Goal: Task Accomplishment & Management: Manage account settings

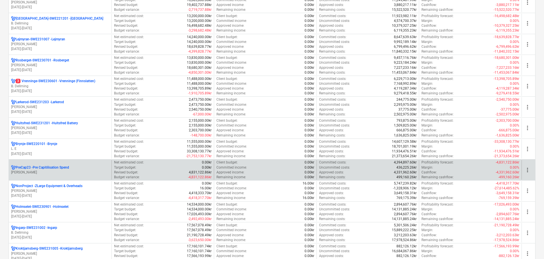
scroll to position [284, 0]
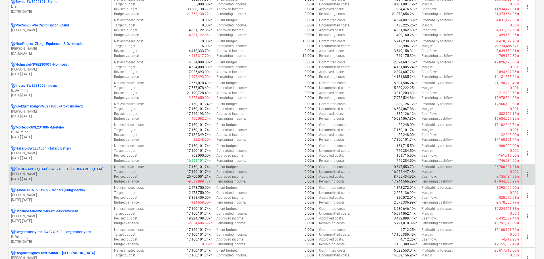
click at [64, 174] on p "D. Lindholm" at bounding box center [60, 174] width 98 height 5
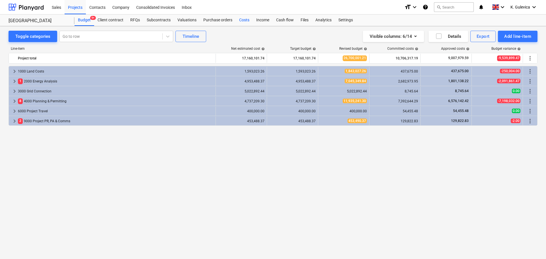
click at [240, 20] on div "Costs" at bounding box center [244, 19] width 17 height 11
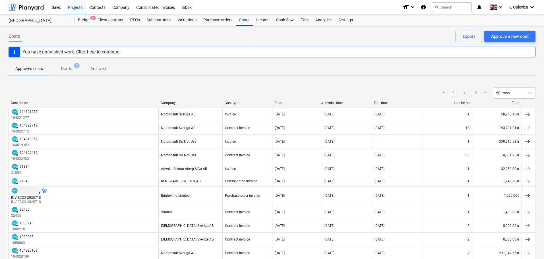
click at [67, 69] on p "Drafts" at bounding box center [66, 69] width 11 height 6
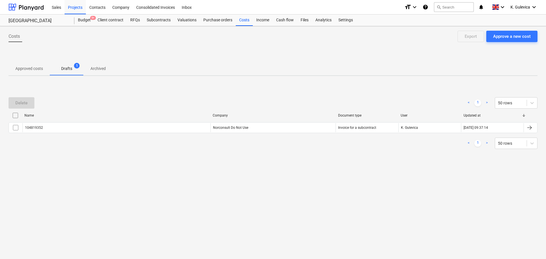
click at [16, 68] on p "Approved costs" at bounding box center [29, 69] width 28 height 6
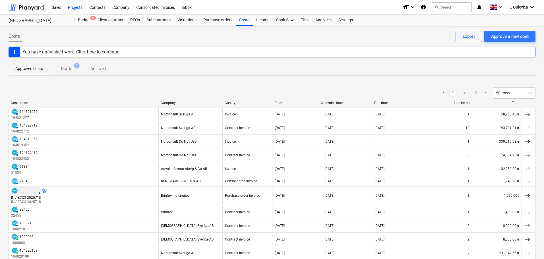
click at [67, 69] on p "Drafts" at bounding box center [66, 69] width 11 height 6
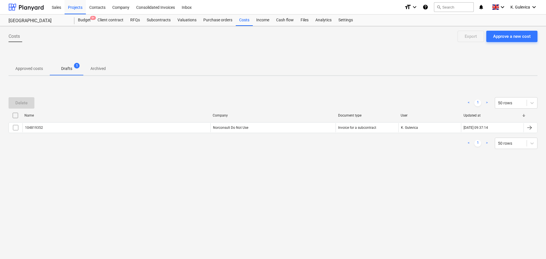
drag, startPoint x: 14, startPoint y: 128, endPoint x: 16, endPoint y: 121, distance: 7.6
click at [14, 128] on input "checkbox" at bounding box center [15, 127] width 9 height 9
click at [22, 100] on div "Delete" at bounding box center [21, 102] width 12 height 7
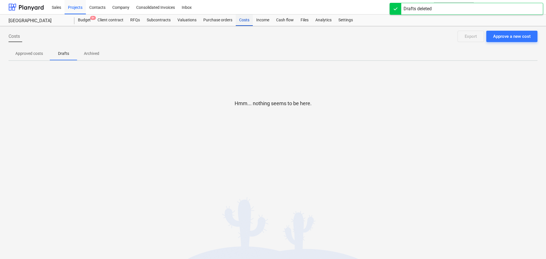
click at [243, 22] on div "Costs" at bounding box center [244, 19] width 17 height 11
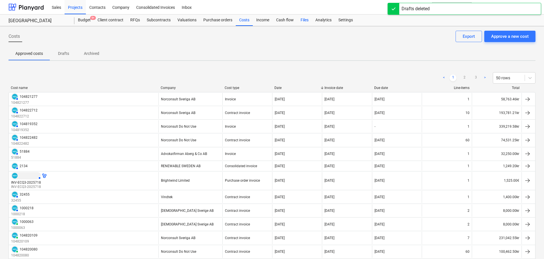
click at [300, 19] on div "Files" at bounding box center [304, 19] width 15 height 11
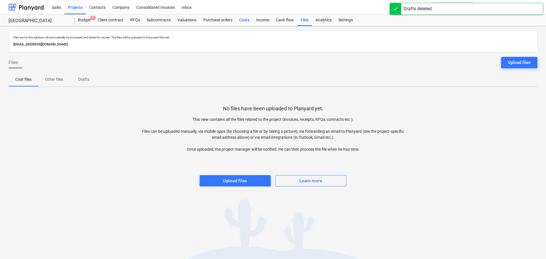
click at [241, 18] on div "Costs" at bounding box center [244, 19] width 17 height 11
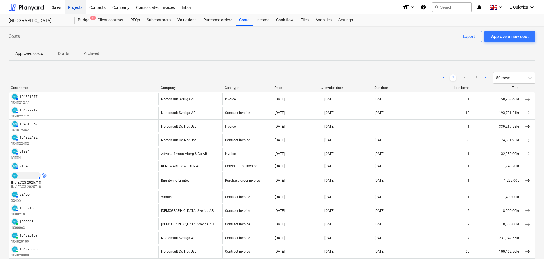
click at [77, 6] on div "Projects" at bounding box center [75, 7] width 21 height 14
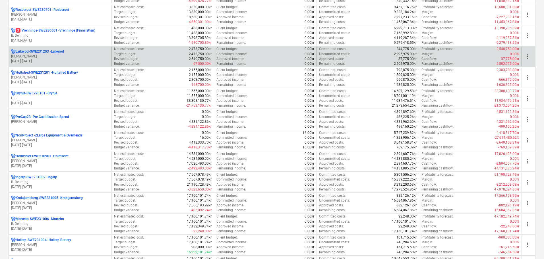
scroll to position [114, 0]
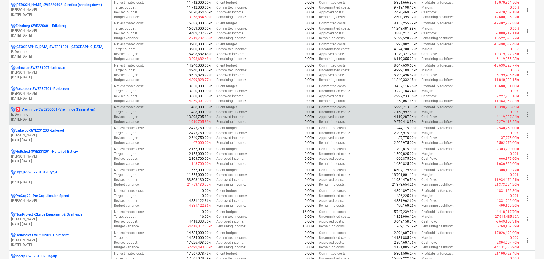
click at [58, 106] on div "3 Vrenninge-SWE230601 - Vrenninge (Finnslatten) B. Dellming 01.04.2023 - 31.03.…" at bounding box center [60, 115] width 103 height 20
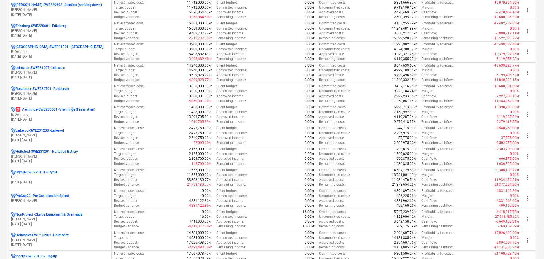
click at [73, 111] on p "3 Vrenninge-SWE230601 - Vrenninge (Finnslatten)" at bounding box center [56, 109] width 80 height 5
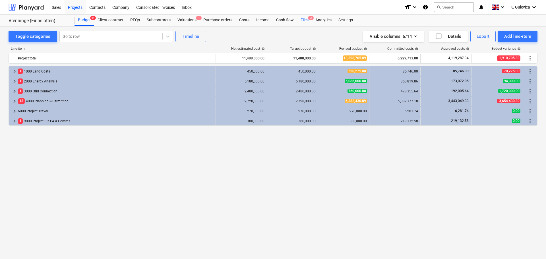
click at [306, 18] on div "Files 2" at bounding box center [304, 19] width 15 height 11
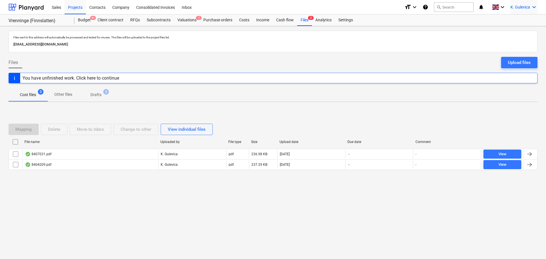
click at [517, 9] on span "K. Gulevica" at bounding box center [520, 7] width 20 height 5
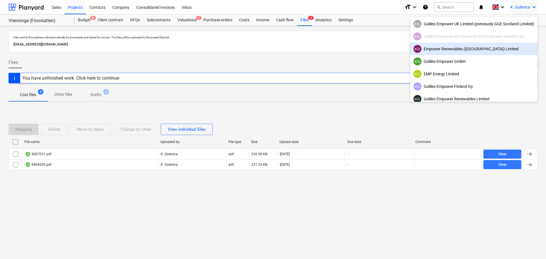
click at [443, 51] on div "KG Empower Renewables (Ireland) Limited" at bounding box center [473, 49] width 121 height 8
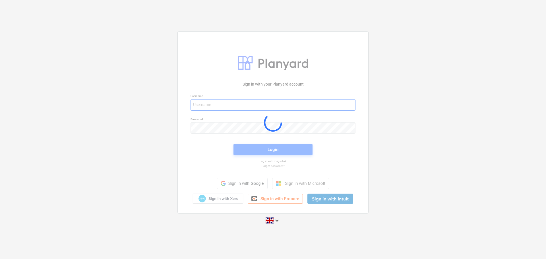
type input "kg@empower-re.ie"
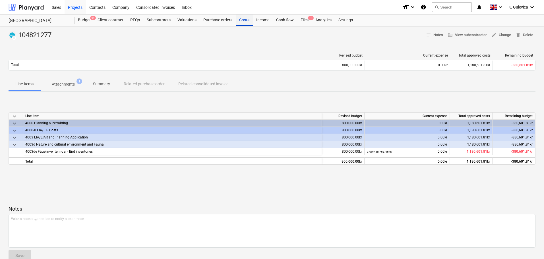
click at [238, 20] on div "Costs" at bounding box center [244, 19] width 17 height 11
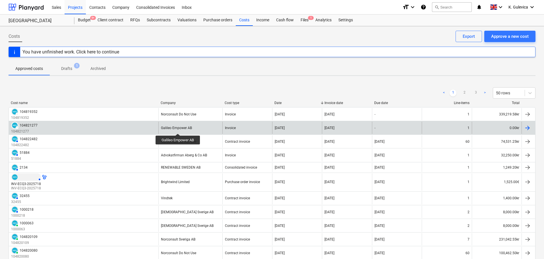
click at [178, 128] on div "Galileo Empower AB" at bounding box center [176, 128] width 31 height 4
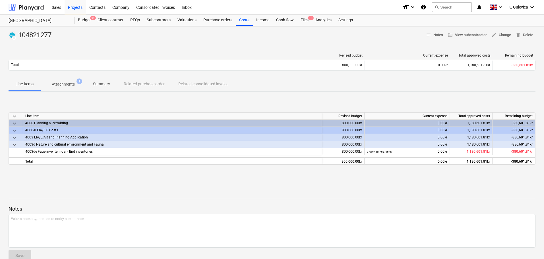
click at [107, 84] on p "Summary" at bounding box center [101, 84] width 17 height 6
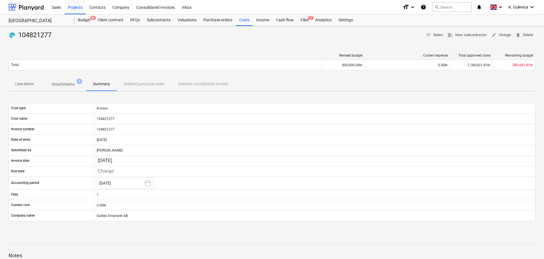
click at [61, 84] on p "Attachments" at bounding box center [63, 84] width 23 height 6
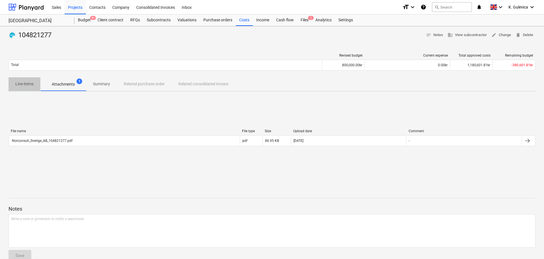
click at [25, 84] on p "Line-items" at bounding box center [24, 84] width 18 height 6
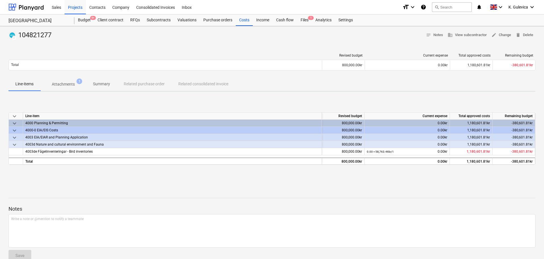
drag, startPoint x: 70, startPoint y: 84, endPoint x: 70, endPoint y: 88, distance: 3.8
click at [70, 84] on p "Attachments" at bounding box center [63, 84] width 23 height 6
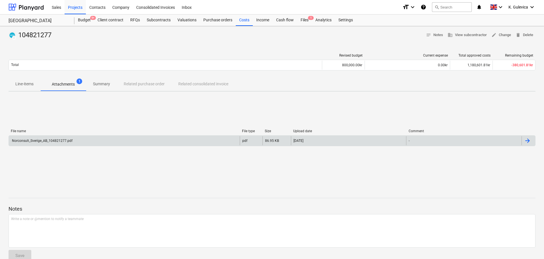
click at [89, 142] on div "Norconsult_Sverige_AB_104821277.pdf" at bounding box center [124, 140] width 231 height 9
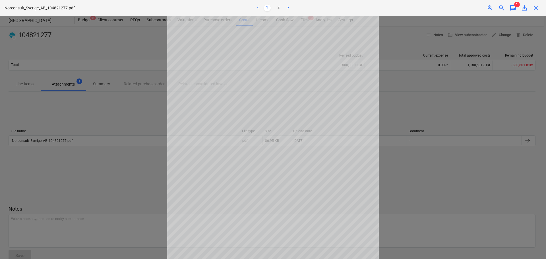
scroll to position [57, 0]
drag, startPoint x: 277, startPoint y: 6, endPoint x: 283, endPoint y: 14, distance: 10.2
click at [277, 6] on link "2" at bounding box center [278, 8] width 7 height 7
click at [522, 9] on span "save_alt" at bounding box center [524, 8] width 7 height 7
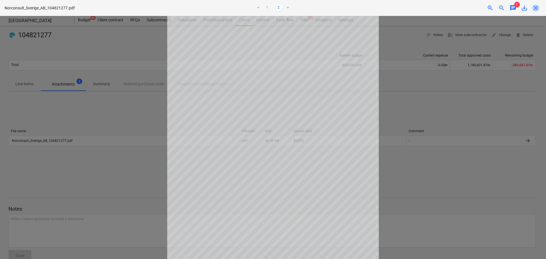
click at [533, 6] on span "close" at bounding box center [535, 8] width 7 height 7
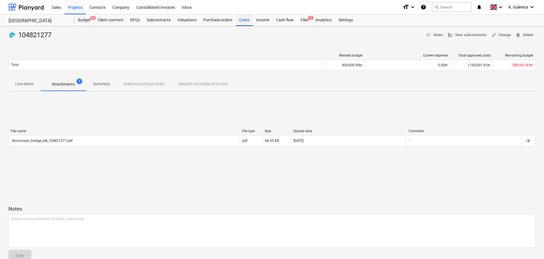
click at [244, 20] on div "Costs" at bounding box center [244, 19] width 17 height 11
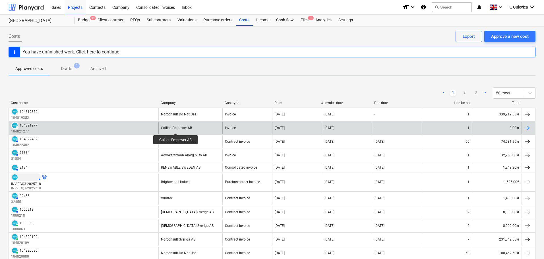
click at [176, 128] on div "Galileo Empower AB" at bounding box center [176, 128] width 31 height 4
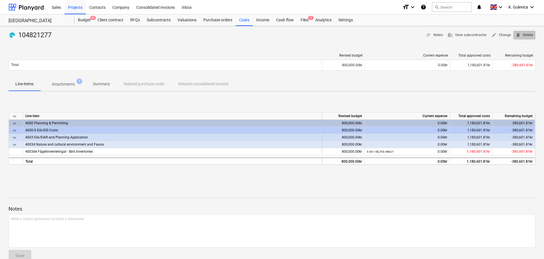
click at [520, 37] on span "delete Delete" at bounding box center [524, 35] width 18 height 7
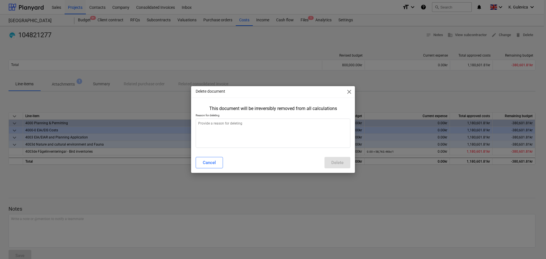
type textarea "x"
click at [228, 136] on textarea at bounding box center [273, 133] width 155 height 29
type textarea "W"
type textarea "x"
type textarea "Wr"
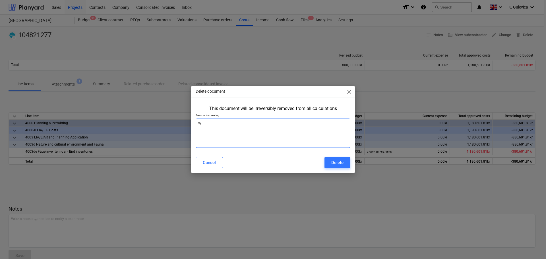
type textarea "x"
type textarea "Wro"
type textarea "x"
type textarea "Wron"
type textarea "x"
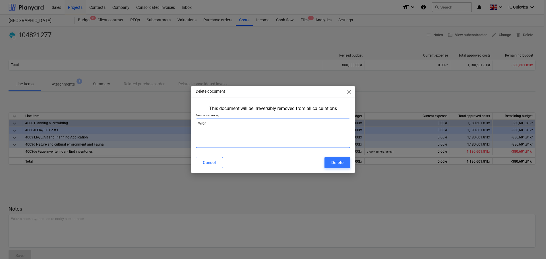
type textarea "Wrong"
type textarea "x"
type textarea "Wrong"
click at [341, 164] on div "Delete" at bounding box center [337, 162] width 12 height 7
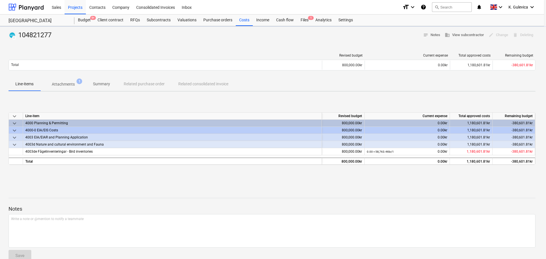
type textarea "x"
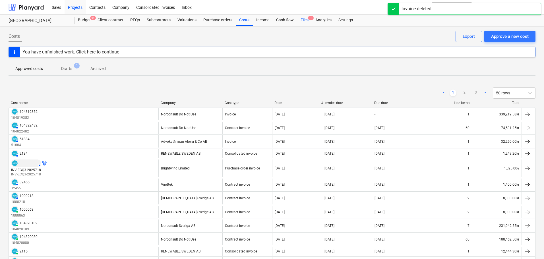
click at [306, 19] on div "Files 1" at bounding box center [304, 19] width 15 height 11
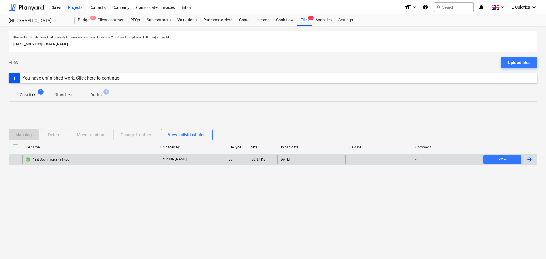
click at [147, 157] on div "Print Job Invoice (91).pdf" at bounding box center [90, 159] width 136 height 9
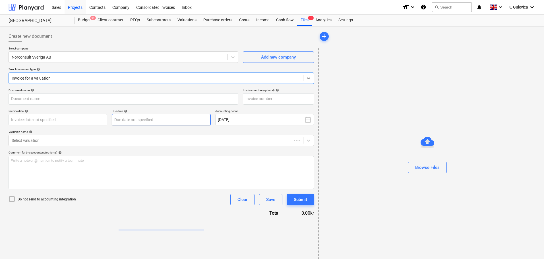
type input "104822712"
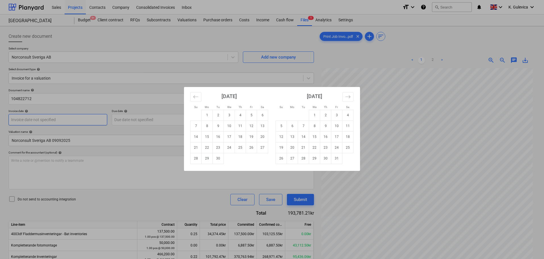
click at [78, 119] on body "Sales Projects Contacts Company Consolidated Invoices Inbox format_size keyboar…" at bounding box center [272, 129] width 544 height 259
click at [233, 126] on td "10" at bounding box center [229, 126] width 11 height 11
type input "10 Sep 2025"
click at [155, 121] on body "Sales Projects Contacts Company Consolidated Invoices Inbox format_size keyboar…" at bounding box center [272, 129] width 544 height 259
click at [337, 126] on td "10" at bounding box center [336, 126] width 11 height 11
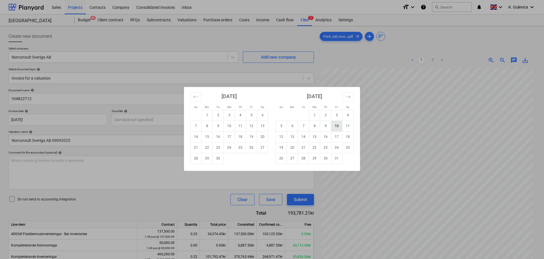
type input "10 Oct 2025"
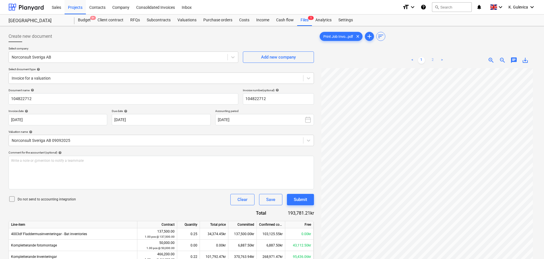
click at [434, 59] on link "2" at bounding box center [432, 60] width 7 height 7
click at [421, 60] on link "1" at bounding box center [421, 60] width 7 height 7
click at [299, 198] on div "Submit" at bounding box center [300, 199] width 13 height 7
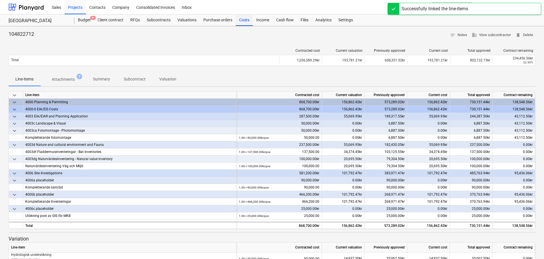
click at [241, 22] on div "Costs" at bounding box center [244, 19] width 17 height 11
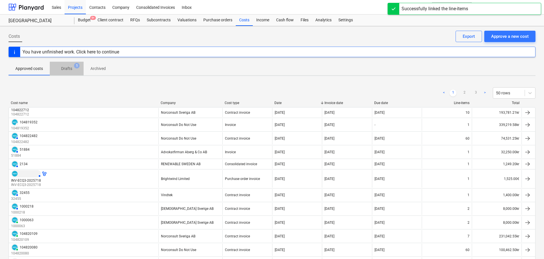
click at [68, 68] on p "Drafts" at bounding box center [66, 69] width 11 height 6
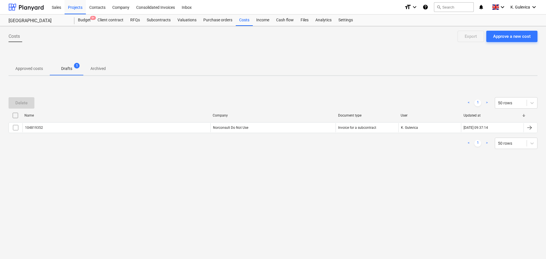
click at [24, 68] on p "Approved costs" at bounding box center [29, 69] width 28 height 6
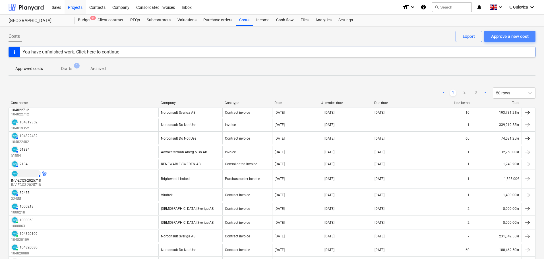
click at [514, 37] on div "Approve a new cost" at bounding box center [510, 36] width 38 height 7
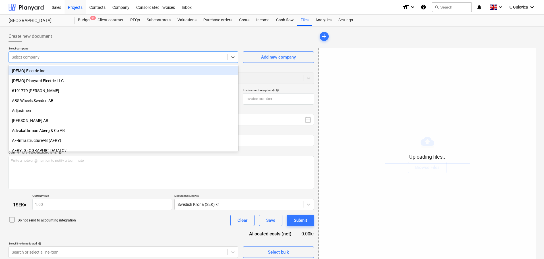
click at [111, 56] on div at bounding box center [118, 57] width 213 height 6
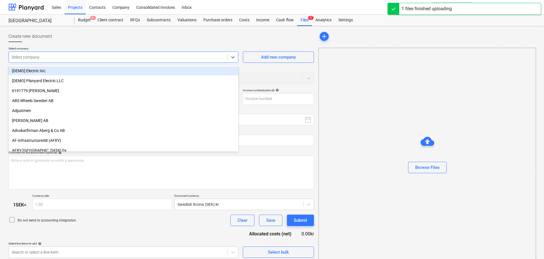
type input "Norconsult_Sverige_AB_104821277.pdf"
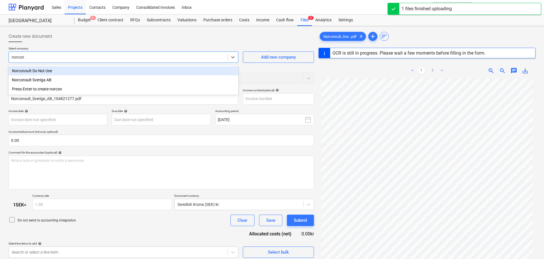
type input "norcons"
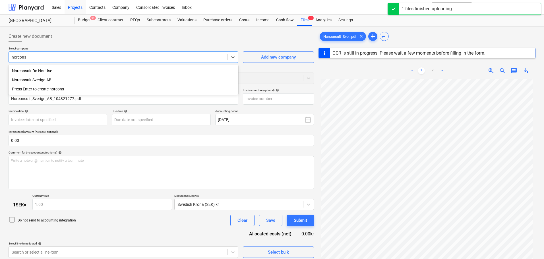
click at [49, 78] on div "Norconsult Sveriga AB" at bounding box center [124, 79] width 230 height 9
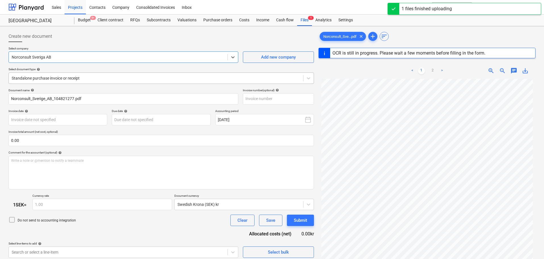
type input "104821277"
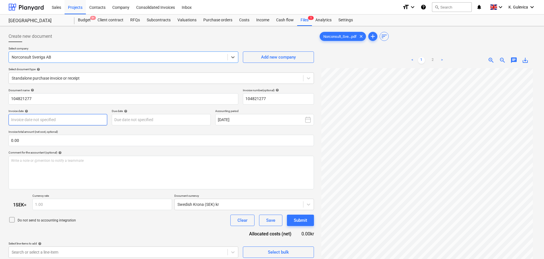
click at [81, 120] on body "Sales Projects Contacts Company Consolidated Invoices Inbox format_size keyboar…" at bounding box center [272, 129] width 544 height 259
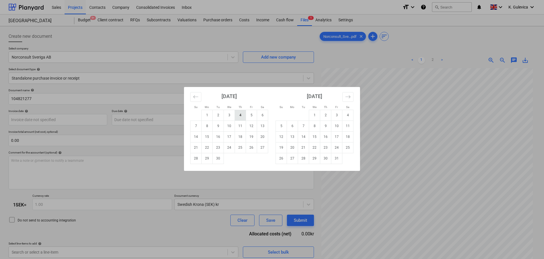
click at [241, 115] on td "4" at bounding box center [240, 115] width 11 height 11
type input "04 Sep 2025"
click at [163, 119] on body "Sales Projects Contacts Company Consolidated Invoices Inbox format_size keyboar…" at bounding box center [272, 129] width 544 height 259
click at [347, 114] on td "4" at bounding box center [347, 115] width 11 height 11
type input "04 Oct 2025"
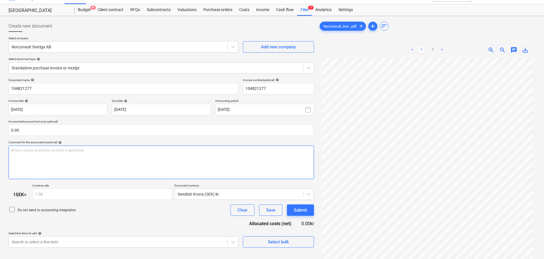
scroll to position [28, 0]
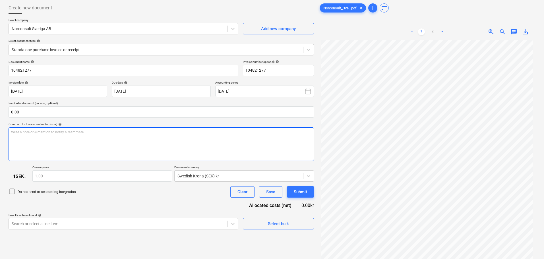
click at [57, 142] on div "Write a note or @mention to notify a teammate ﻿" at bounding box center [161, 144] width 305 height 34
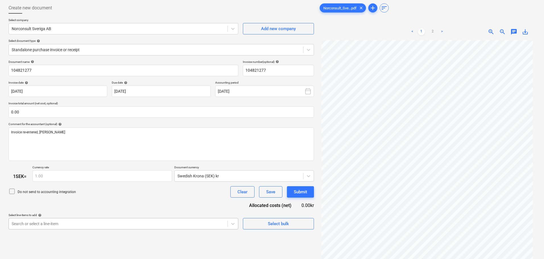
scroll to position [88, 0]
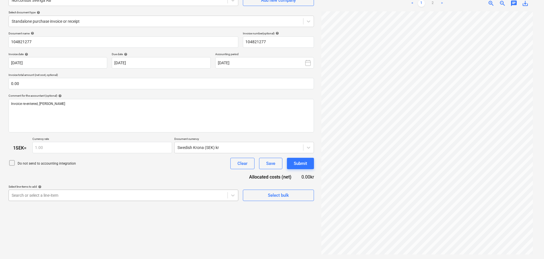
click at [173, 202] on body "Sales Projects Contacts Company Consolidated Invoices Inbox format_size keyboar…" at bounding box center [272, 72] width 544 height 259
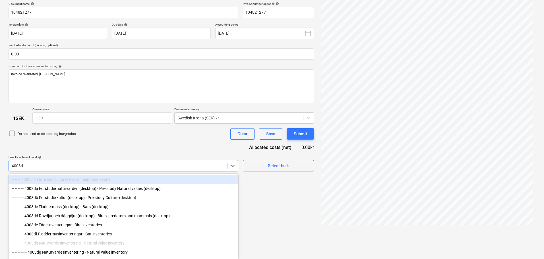
type input "4003de"
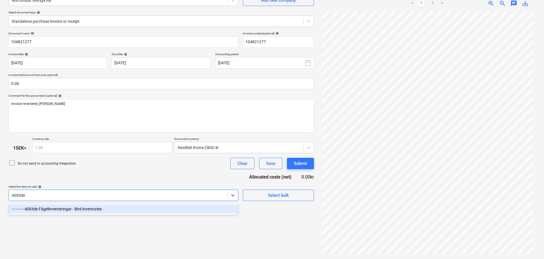
scroll to position [57, 0]
click at [151, 208] on div "-- -- -- -- 4003de Fågelinventeringar - Bird inventories" at bounding box center [124, 208] width 230 height 9
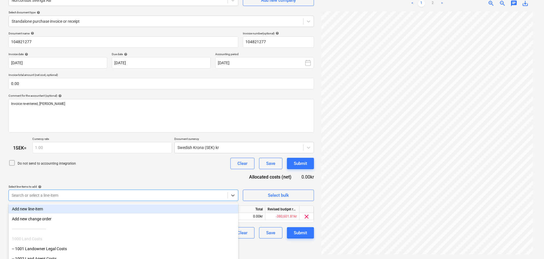
click at [159, 177] on div "Document name help 104821277 Invoice number (optional) help 104821277 Invoice d…" at bounding box center [161, 135] width 305 height 207
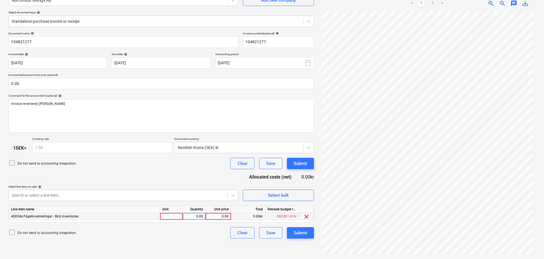
click at [220, 216] on div "0.00" at bounding box center [218, 216] width 21 height 7
click at [433, 4] on link "2" at bounding box center [432, 3] width 7 height 7
click at [223, 216] on div "0.00" at bounding box center [218, 216] width 21 height 7
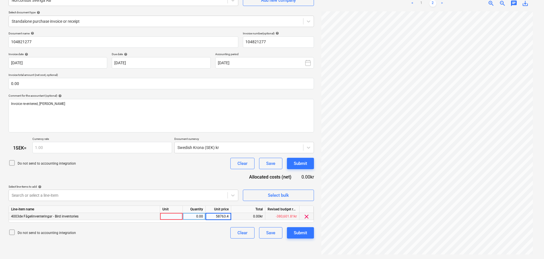
type input "58763.46"
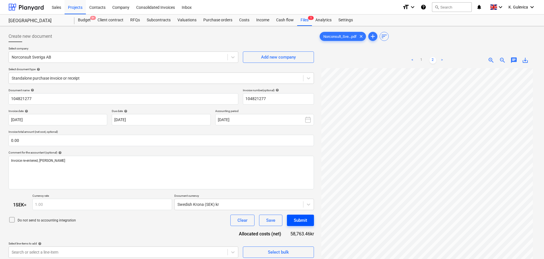
click at [306, 220] on div "Submit" at bounding box center [300, 220] width 13 height 7
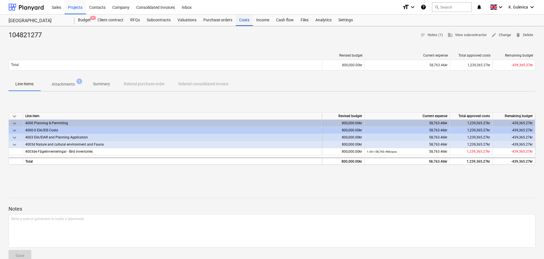
click at [242, 16] on div "Costs" at bounding box center [244, 19] width 17 height 11
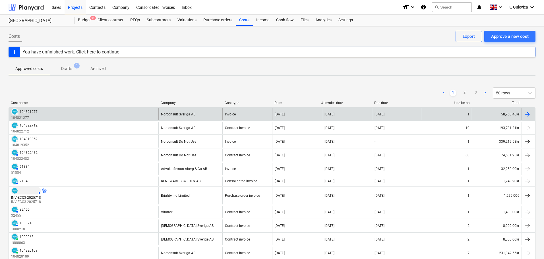
click at [94, 117] on div "DRAFT 104821277 104821277" at bounding box center [84, 114] width 150 height 12
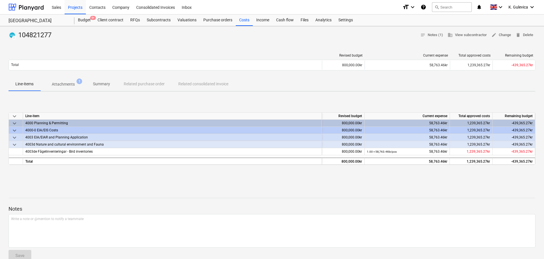
click at [95, 84] on p "Summary" at bounding box center [101, 84] width 17 height 6
click at [108, 84] on p "Summary" at bounding box center [101, 84] width 17 height 6
